Goal: Use online tool/utility: Utilize a website feature to perform a specific function

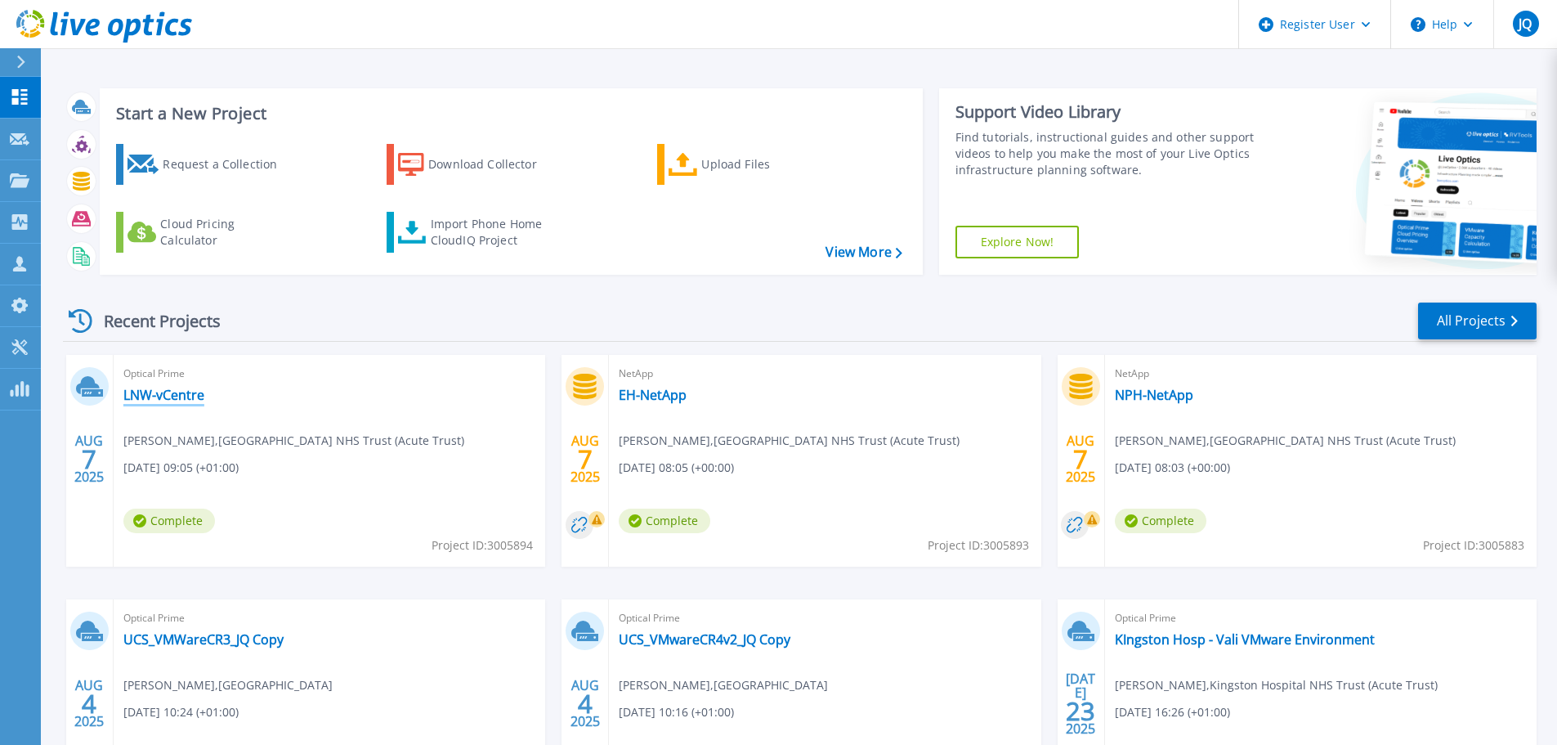
click at [198, 396] on link "LNW-vCentre" at bounding box center [163, 395] width 81 height 16
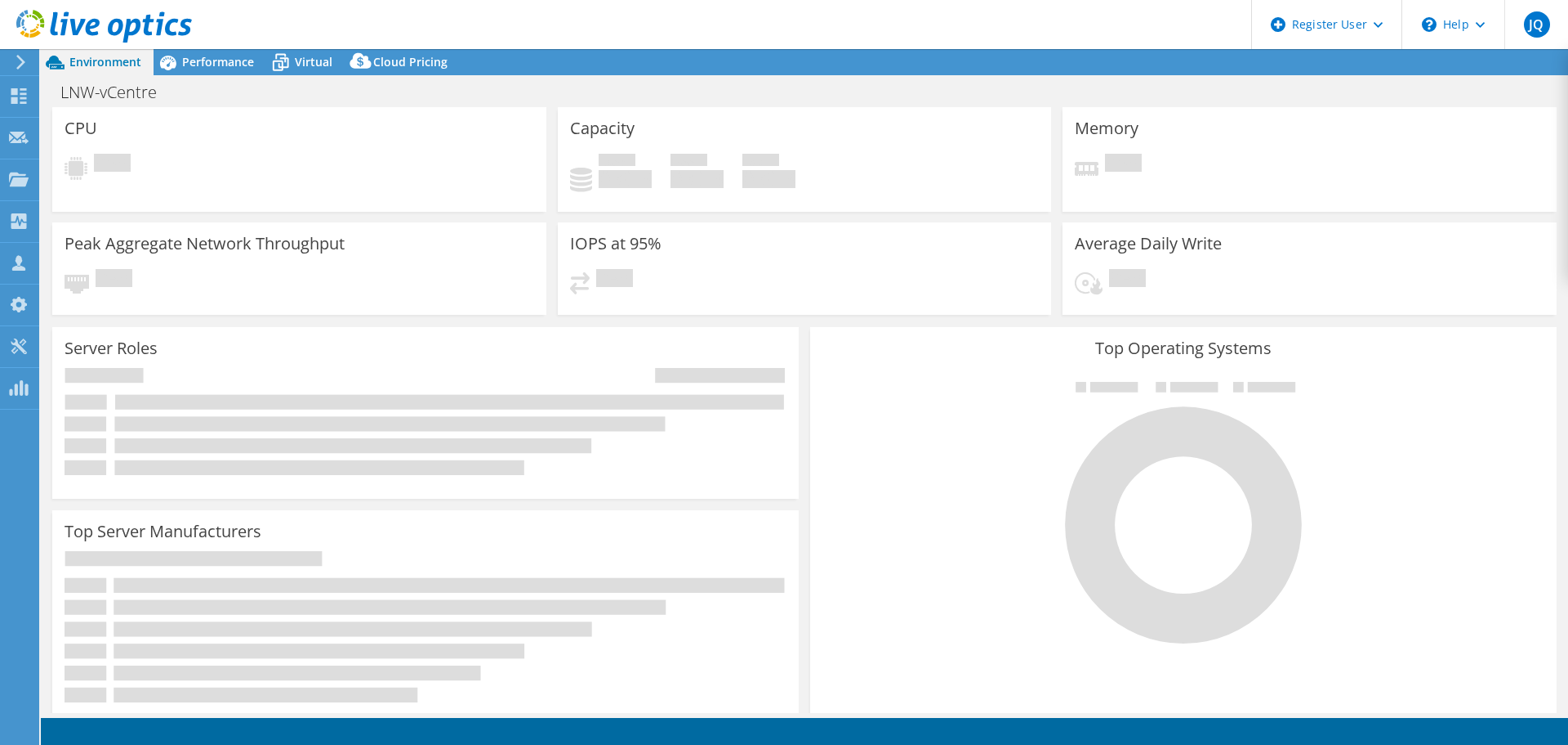
select select "USD"
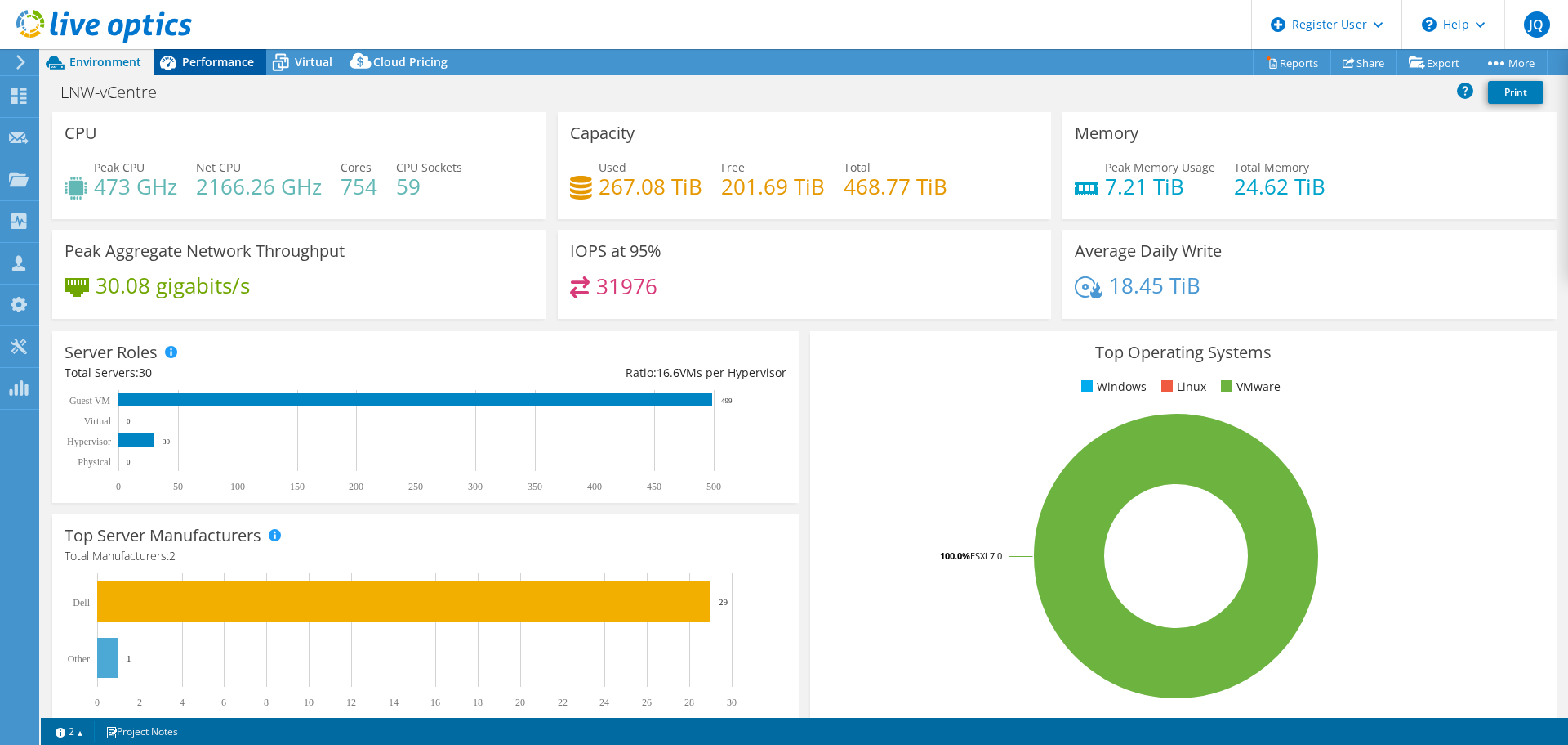
click at [186, 63] on span "Performance" at bounding box center [218, 62] width 72 height 16
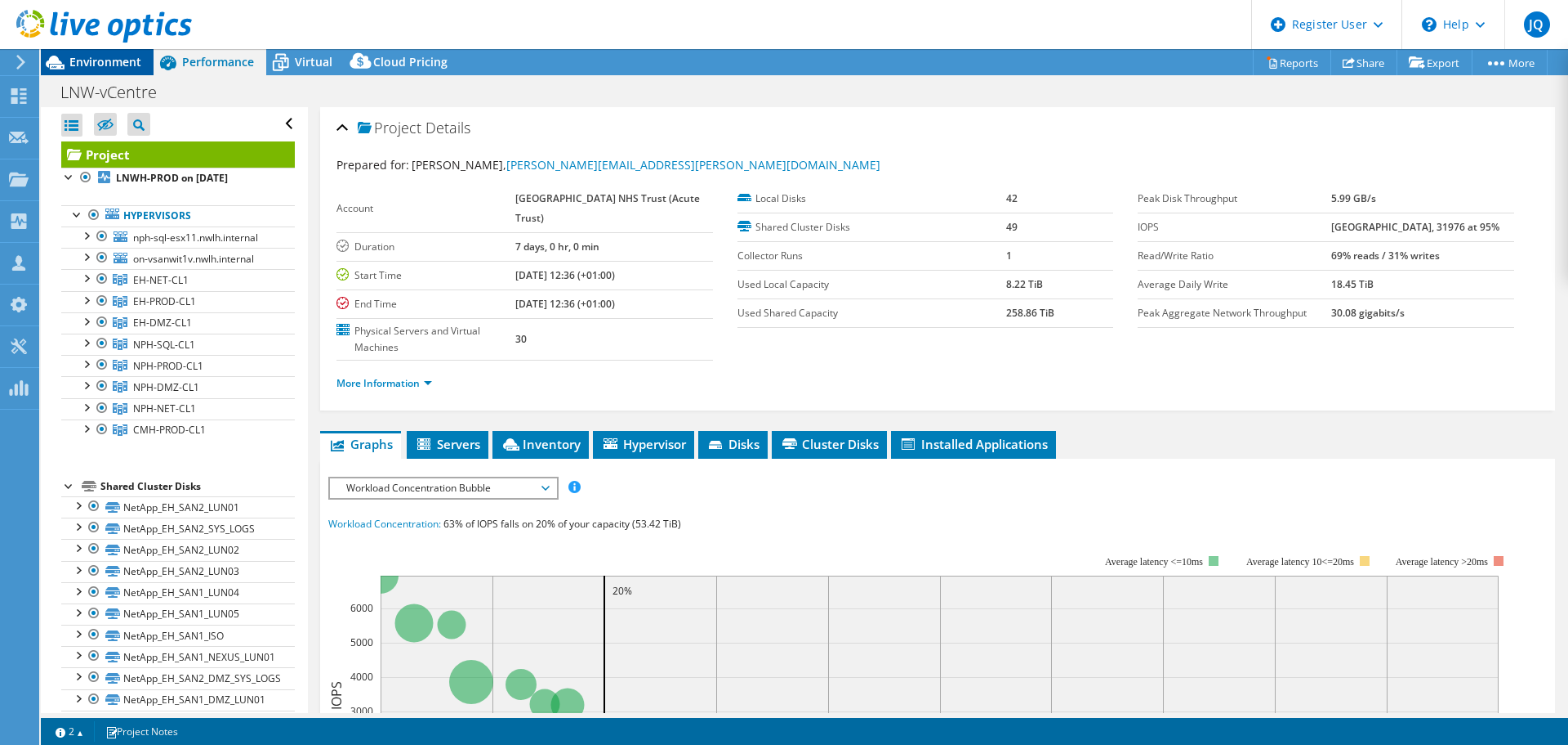
click at [132, 64] on span "Environment" at bounding box center [105, 62] width 72 height 16
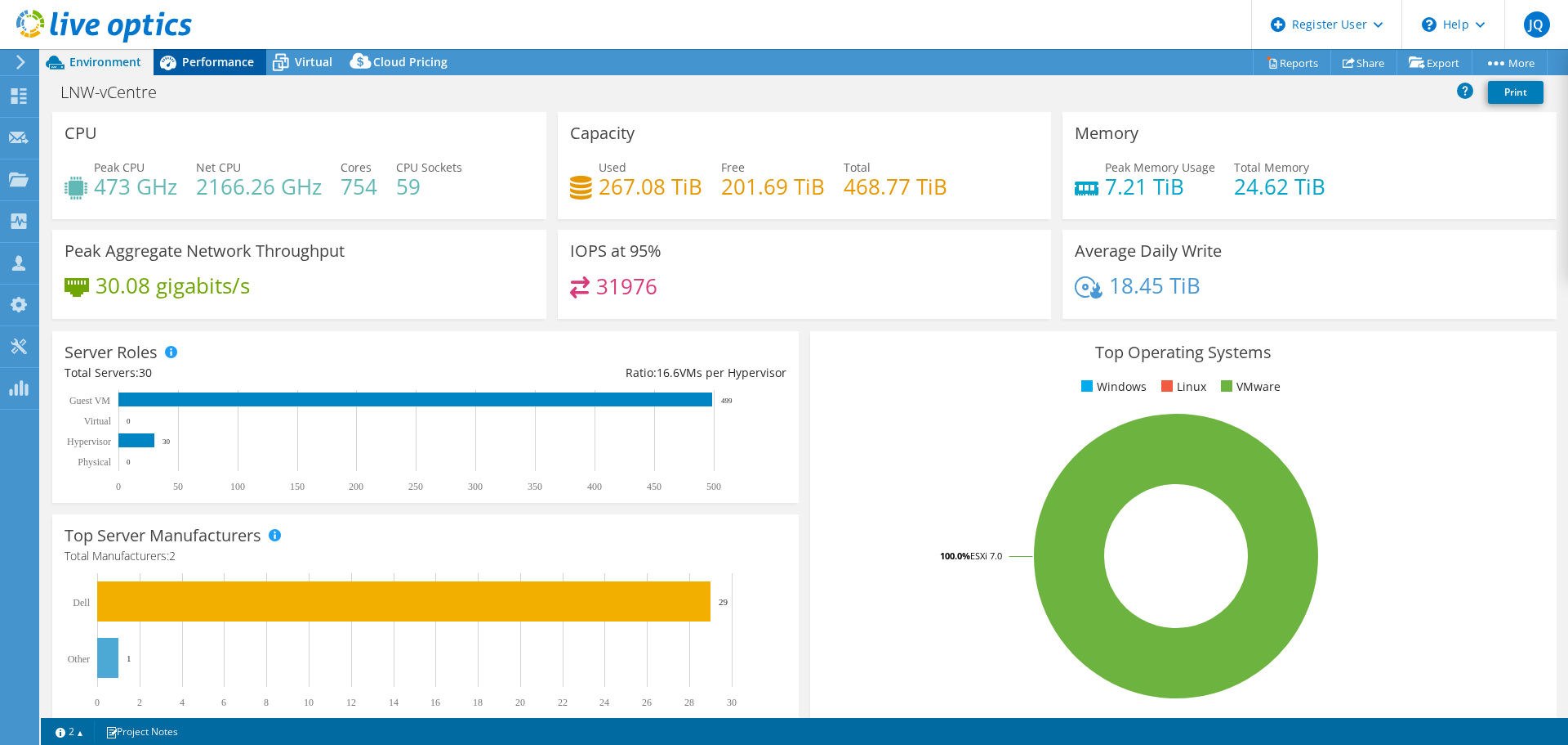
click at [221, 65] on span "Performance" at bounding box center [218, 62] width 72 height 16
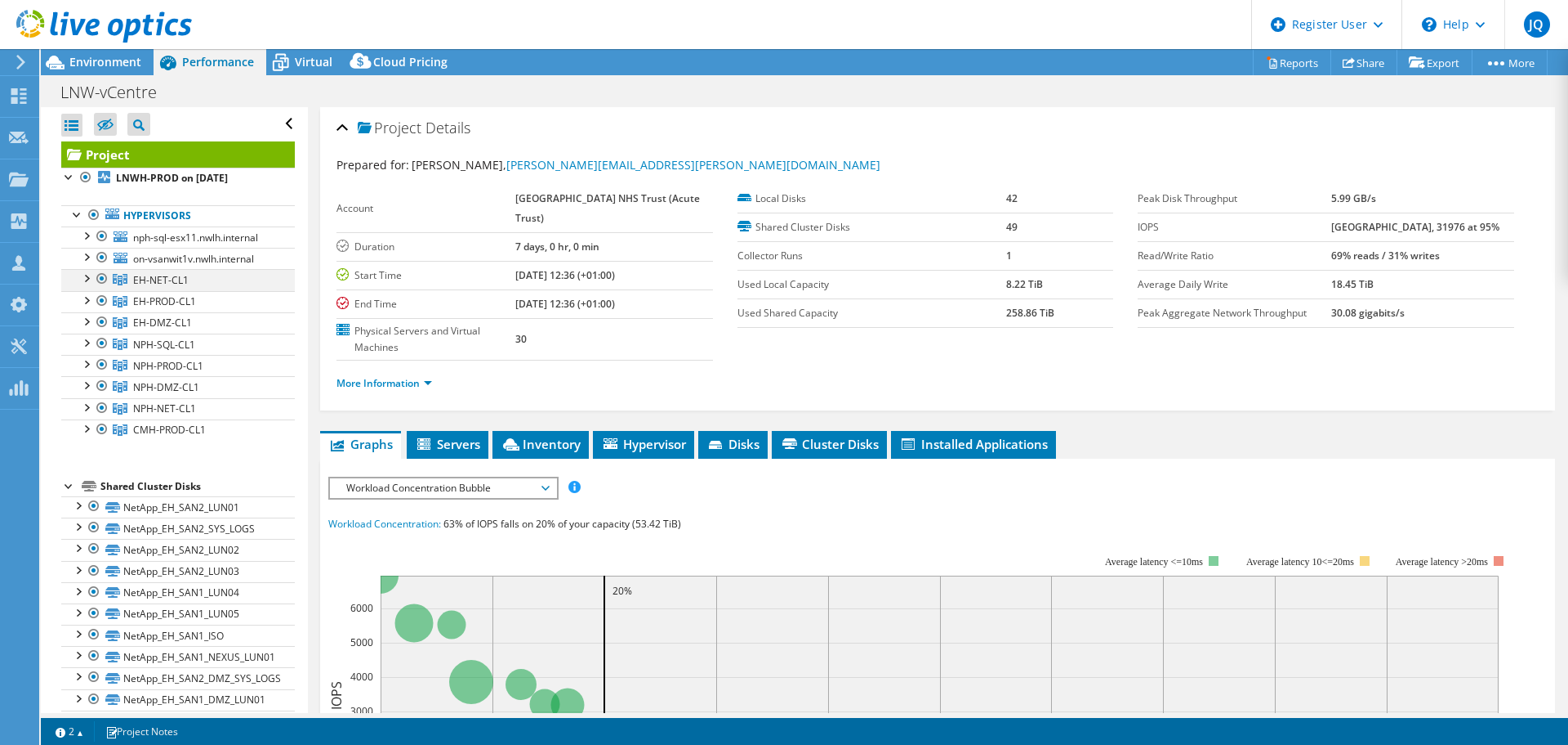
click at [104, 276] on div at bounding box center [102, 279] width 16 height 20
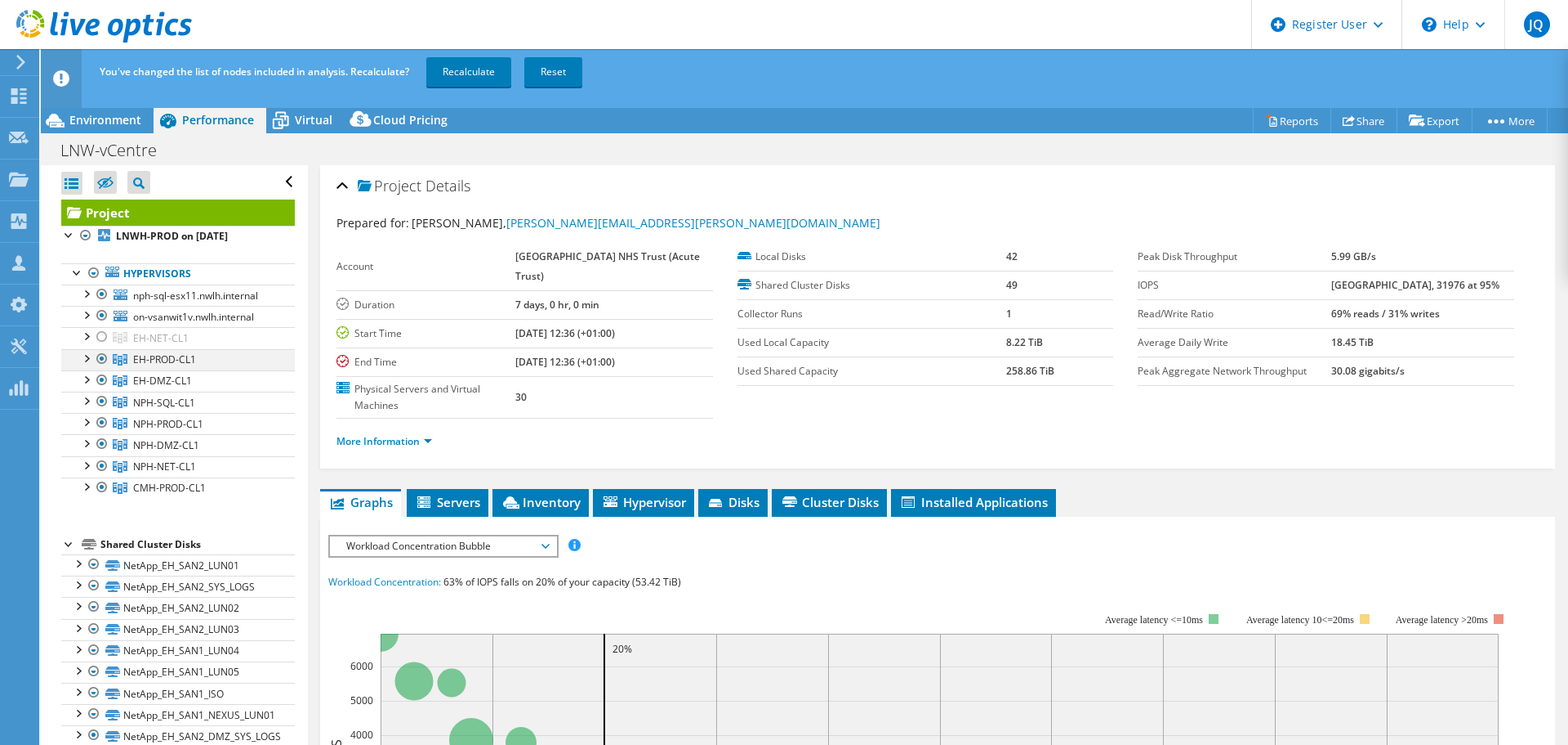
click at [100, 353] on div at bounding box center [102, 359] width 16 height 20
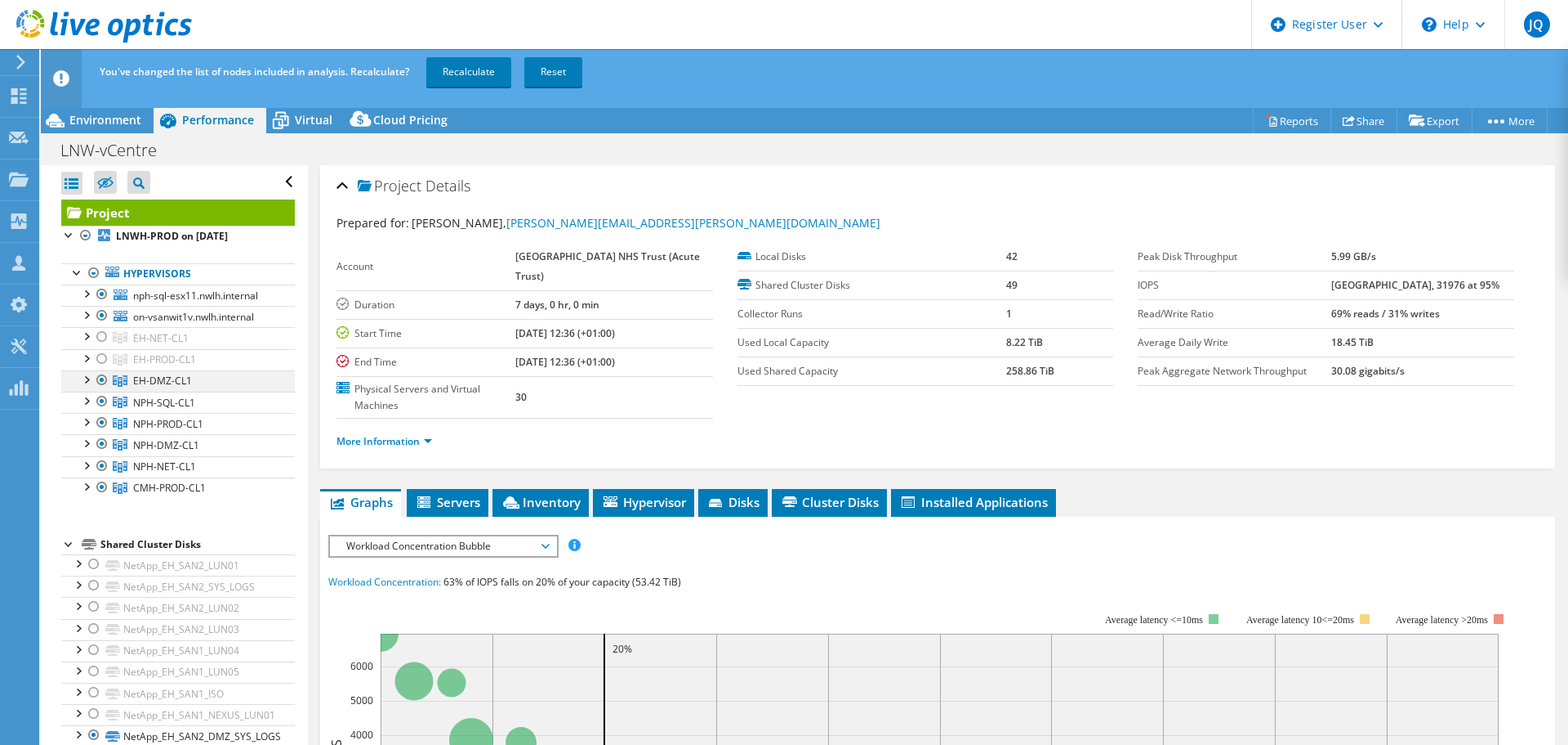
click at [101, 382] on div at bounding box center [102, 380] width 16 height 20
click at [97, 319] on div at bounding box center [102, 316] width 16 height 20
click at [99, 293] on div at bounding box center [102, 294] width 16 height 20
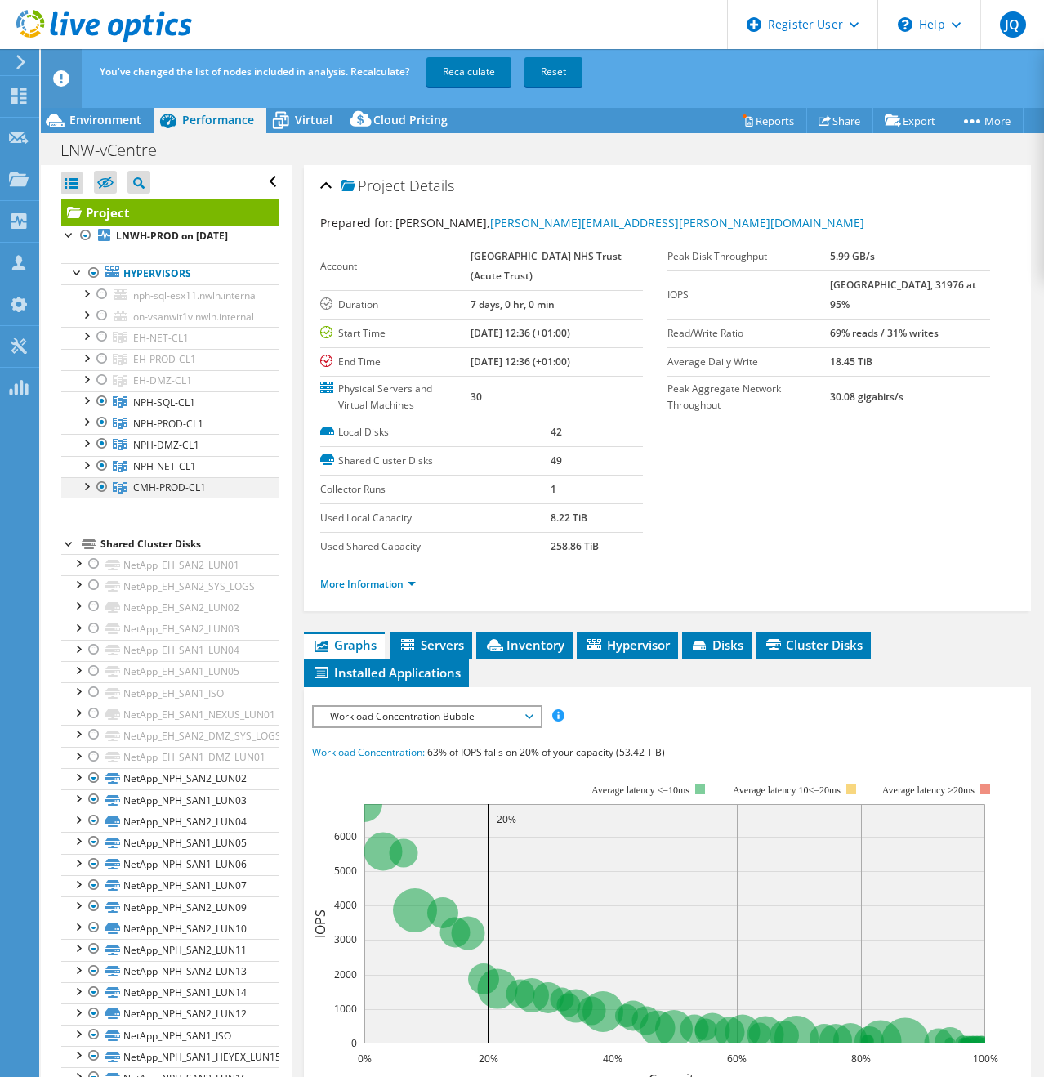
click at [104, 497] on div at bounding box center [102, 487] width 16 height 20
click at [106, 411] on div at bounding box center [102, 401] width 16 height 20
click at [454, 72] on link "Recalculate" at bounding box center [469, 71] width 85 height 29
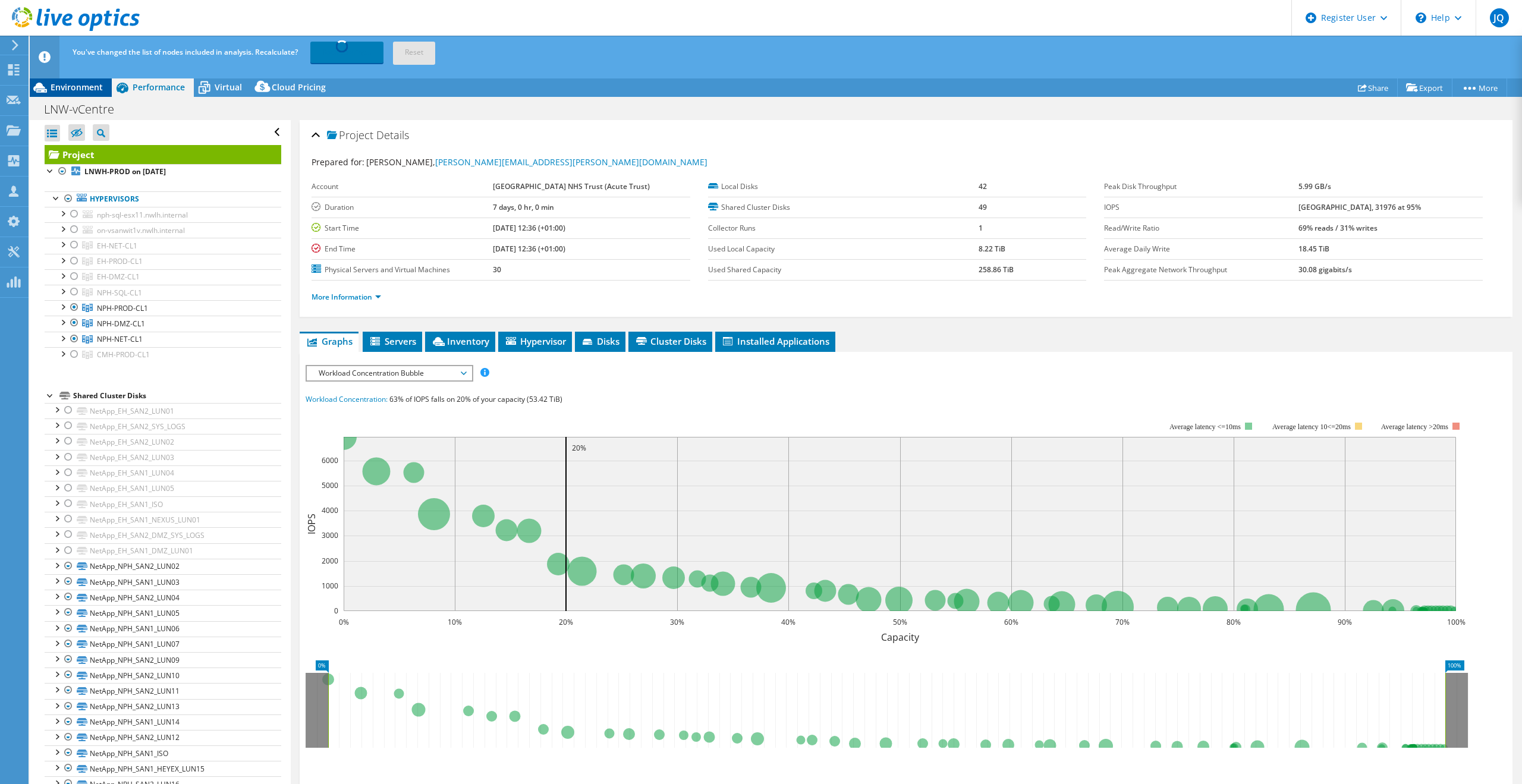
click at [55, 84] on span "Environment" at bounding box center [76, 87] width 52 height 12
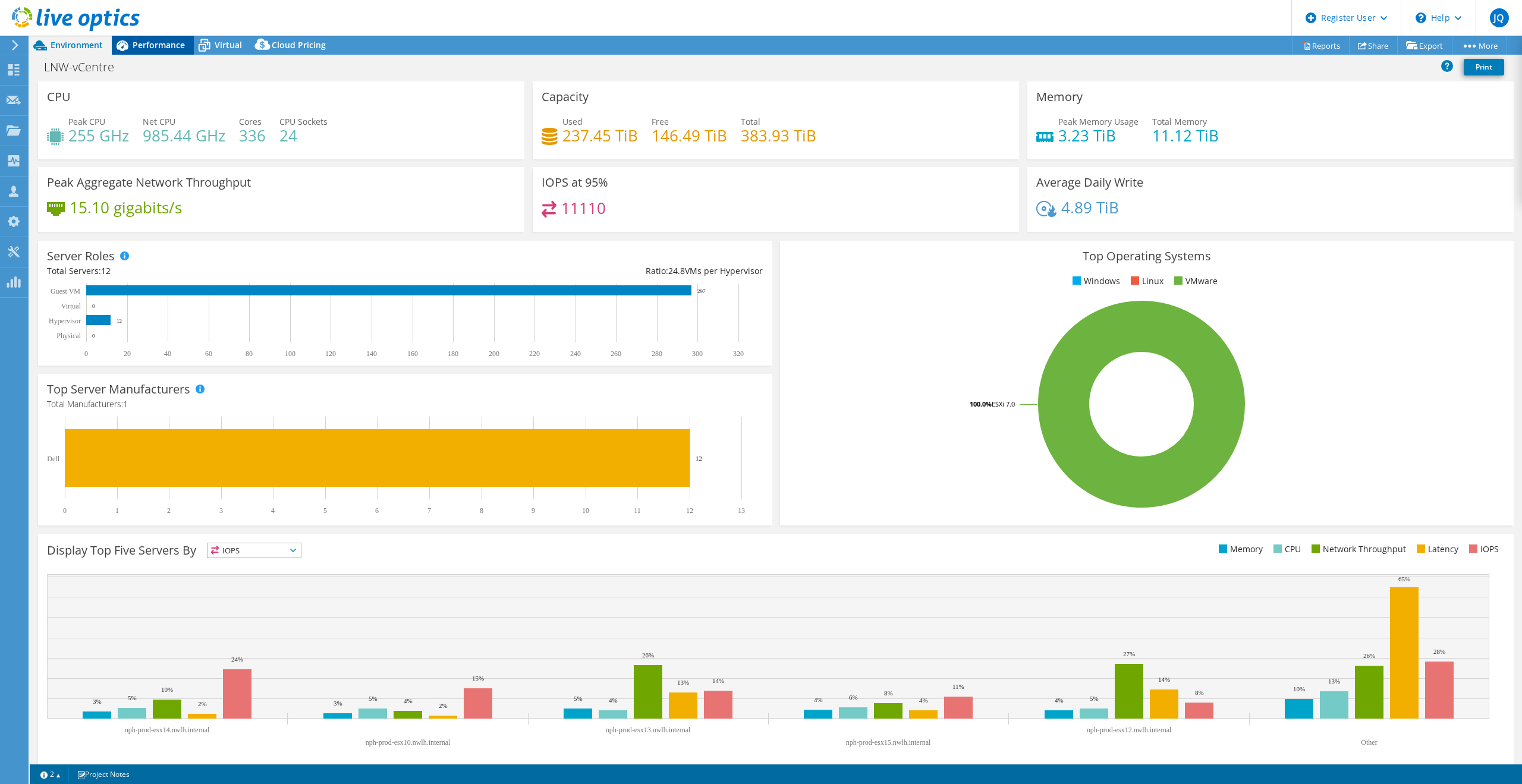
click at [155, 47] on span "Performance" at bounding box center [159, 45] width 52 height 12
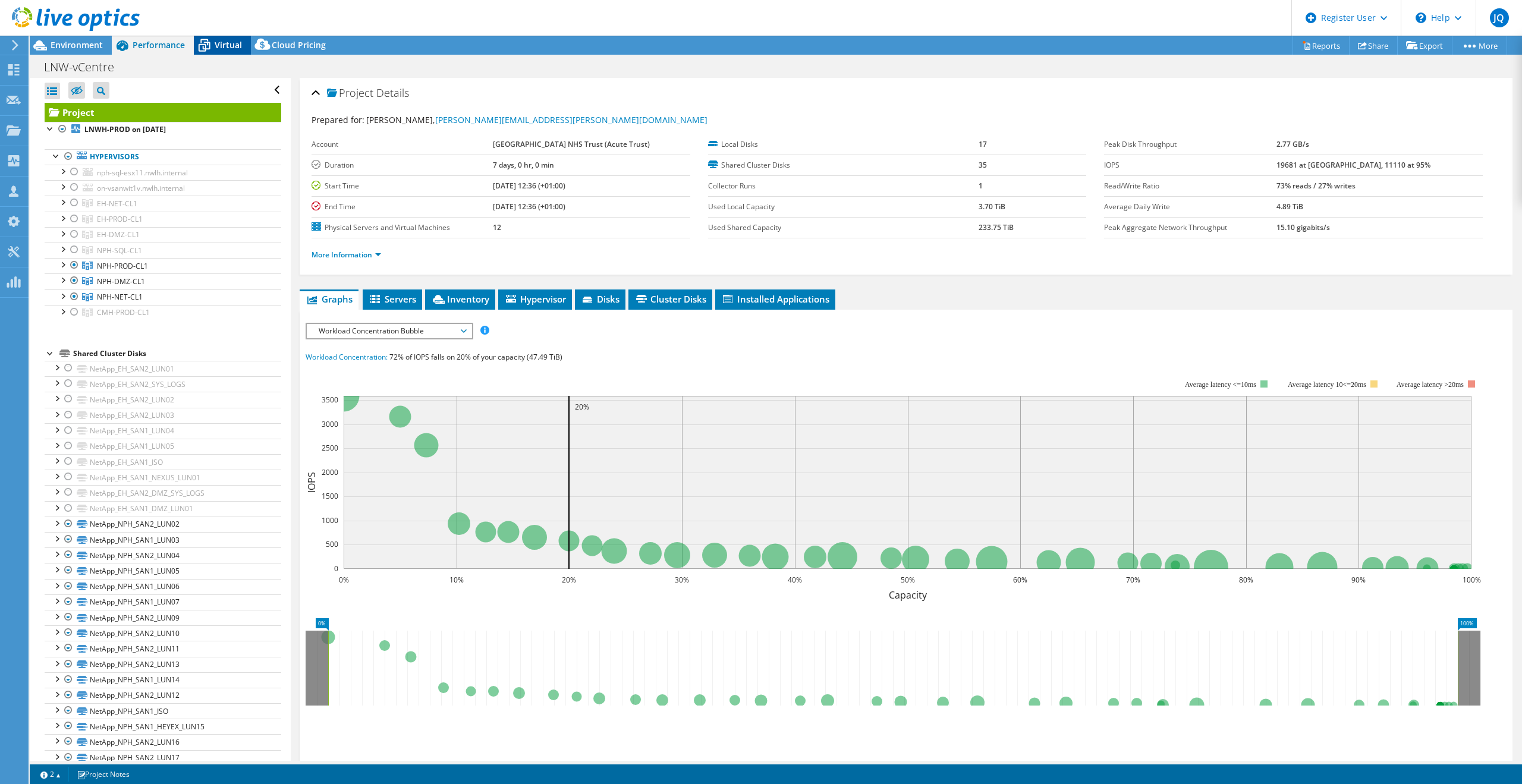
click at [220, 41] on span "Virtual" at bounding box center [228, 45] width 28 height 12
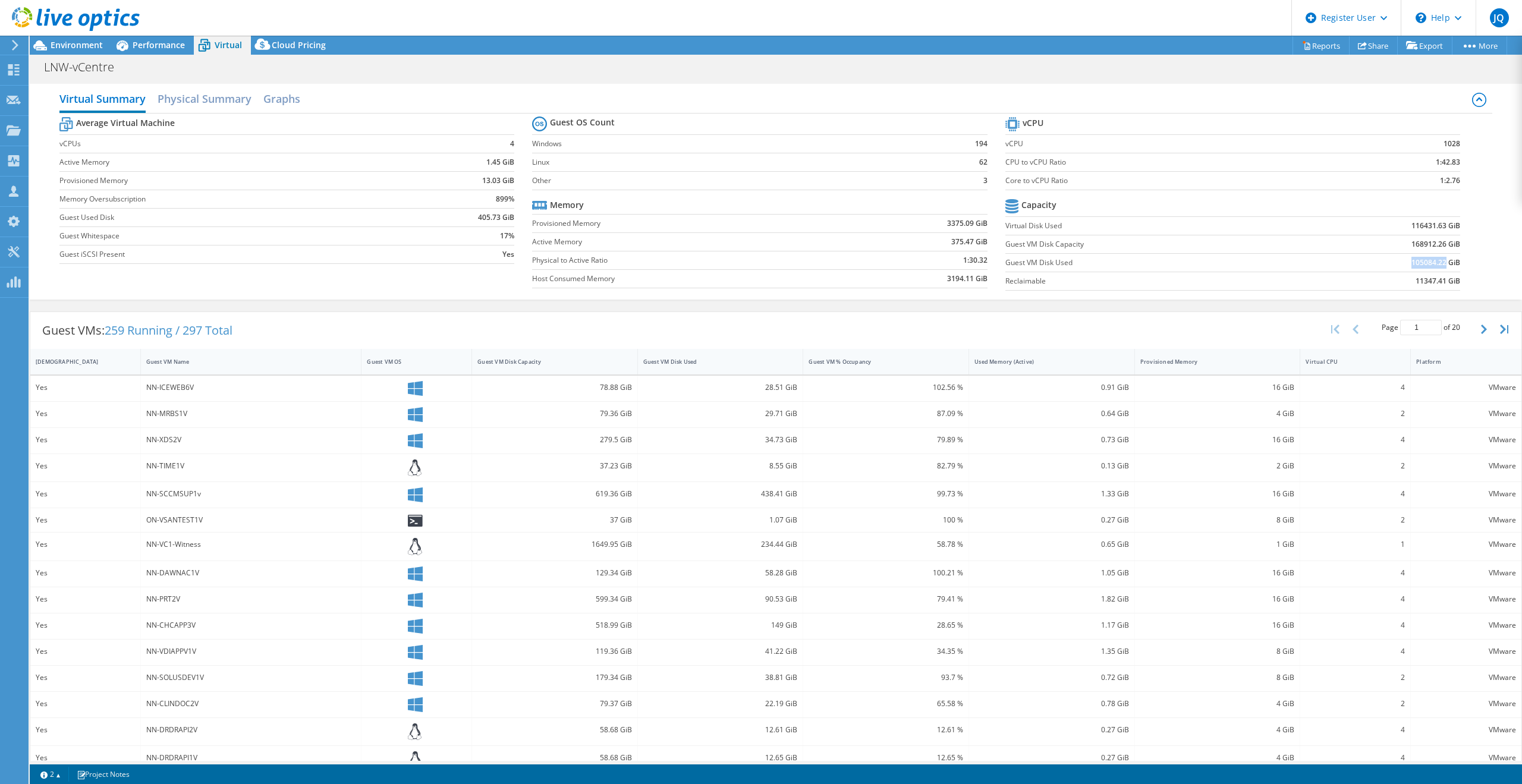
drag, startPoint x: 1401, startPoint y: 262, endPoint x: 1438, endPoint y: 265, distance: 37.1
click at [1141, 265] on td "105084.22 GiB" at bounding box center [1376, 262] width 167 height 18
copy b "105084.22"
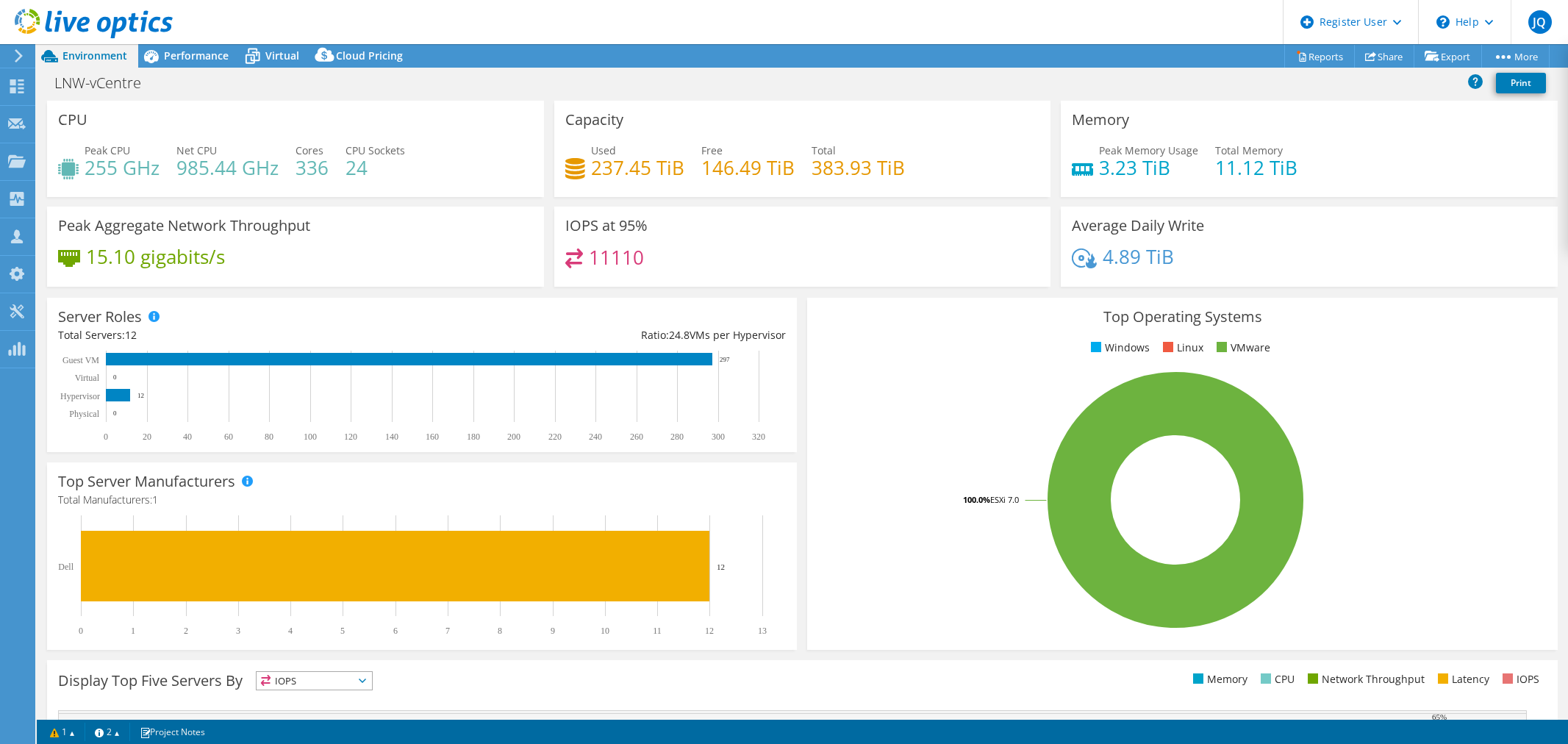
select select "USD"
